Goal: Transaction & Acquisition: Purchase product/service

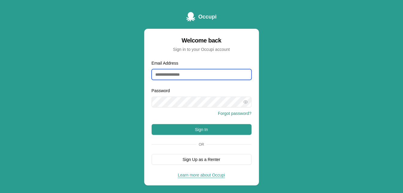
click at [159, 74] on input "Email Address" at bounding box center [202, 74] width 100 height 11
type input "**********"
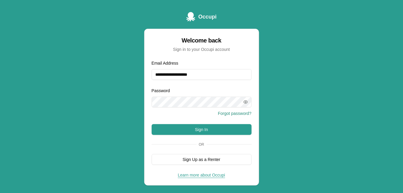
click at [246, 102] on icon "button" at bounding box center [245, 102] width 1 height 1
click at [245, 102] on icon "button" at bounding box center [245, 102] width 5 height 5
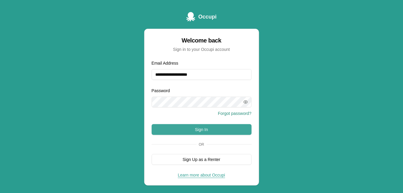
click at [199, 128] on button "Sign In" at bounding box center [202, 129] width 100 height 11
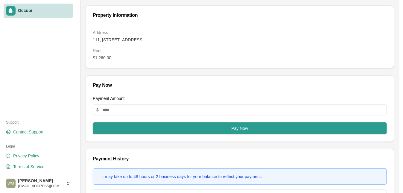
scroll to position [14, 0]
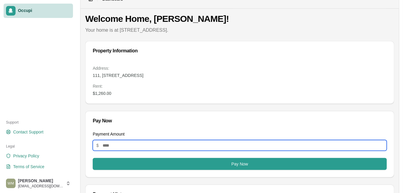
click at [108, 145] on input "Payment Amount" at bounding box center [240, 145] width 294 height 11
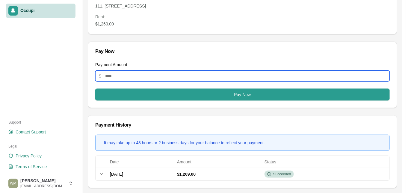
scroll to position [44, 0]
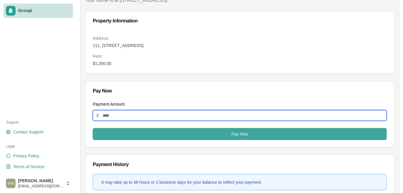
type input "*******"
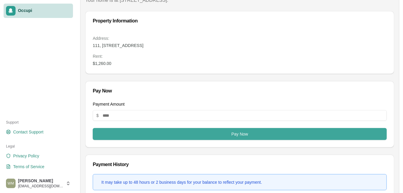
click at [177, 132] on button "Pay Now" at bounding box center [240, 134] width 294 height 12
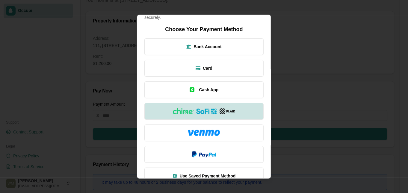
scroll to position [30, 0]
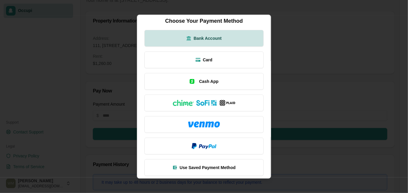
click at [211, 34] on button "Bank Account" at bounding box center [203, 38] width 119 height 17
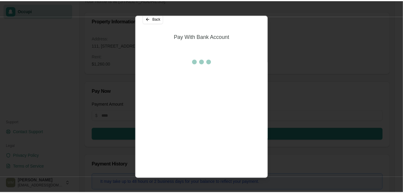
scroll to position [41, 0]
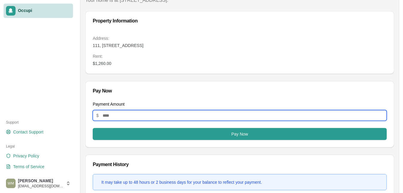
click at [103, 114] on input "Payment Amount" at bounding box center [240, 115] width 294 height 11
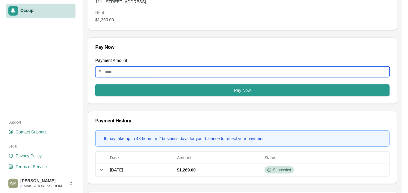
scroll to position [44, 0]
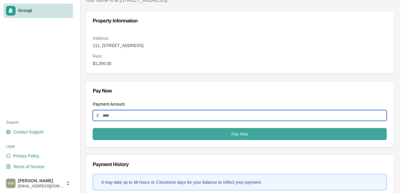
type input "*******"
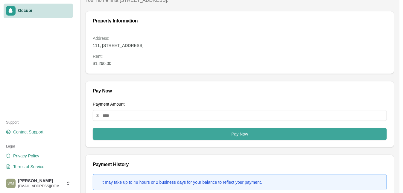
click at [214, 132] on button "Pay Now" at bounding box center [240, 134] width 294 height 12
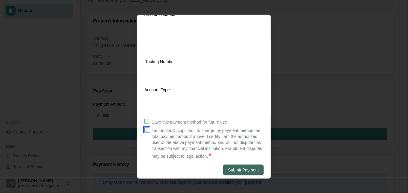
scroll to position [137, 0]
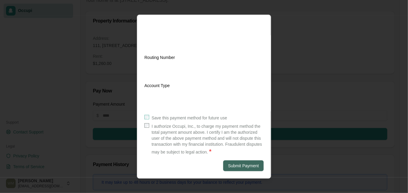
click at [236, 166] on button "Submit Payment" at bounding box center [243, 165] width 40 height 11
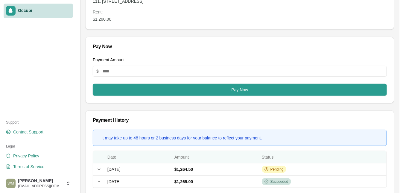
scroll to position [104, 0]
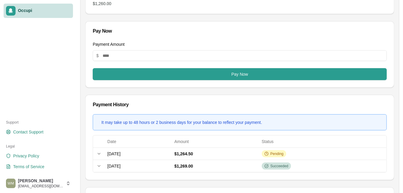
click at [391, 140] on div "It may take up to 48 hours or 2 business days for your balance to reflect your …" at bounding box center [240, 147] width 309 height 66
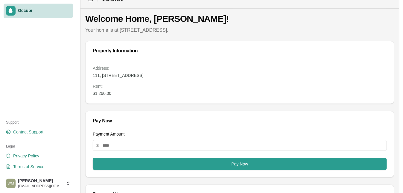
scroll to position [0, 0]
